Goal: Information Seeking & Learning: Check status

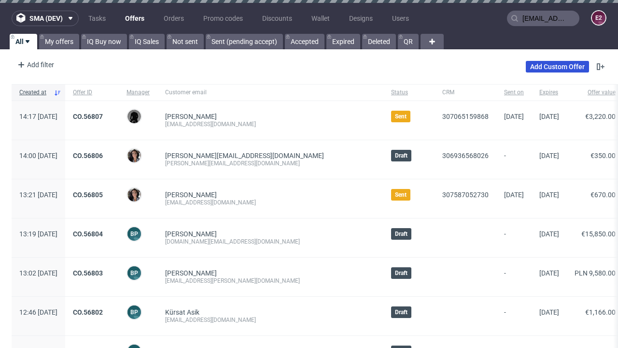
type input "[EMAIL_ADDRESS][DOMAIN_NAME]"
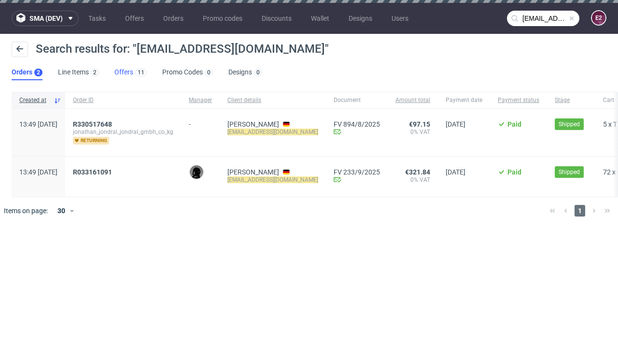
click at [130, 72] on link "Offers 11" at bounding box center [130, 72] width 32 height 15
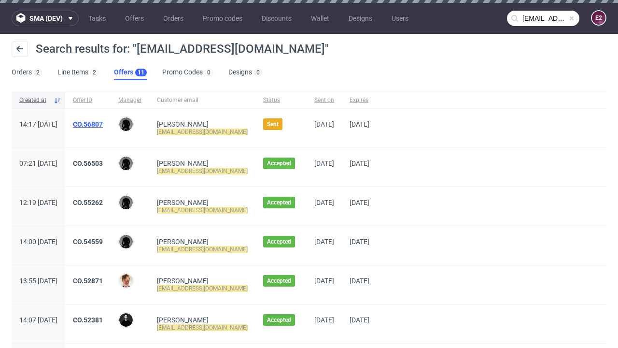
click at [103, 124] on link "CO.56807" at bounding box center [88, 124] width 30 height 8
